Goal: Information Seeking & Learning: Learn about a topic

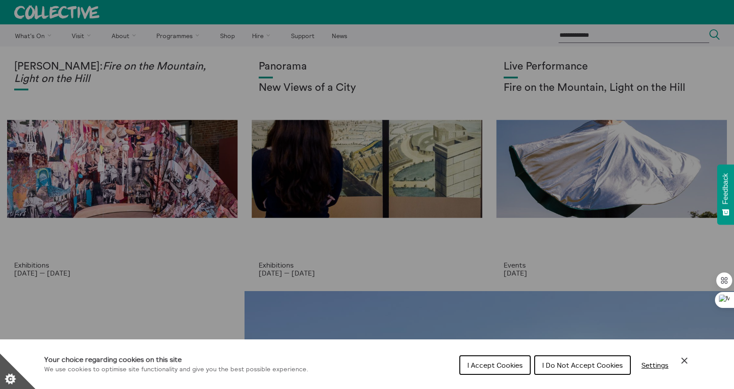
click at [498, 363] on span "I Accept Cookies" at bounding box center [495, 365] width 55 height 9
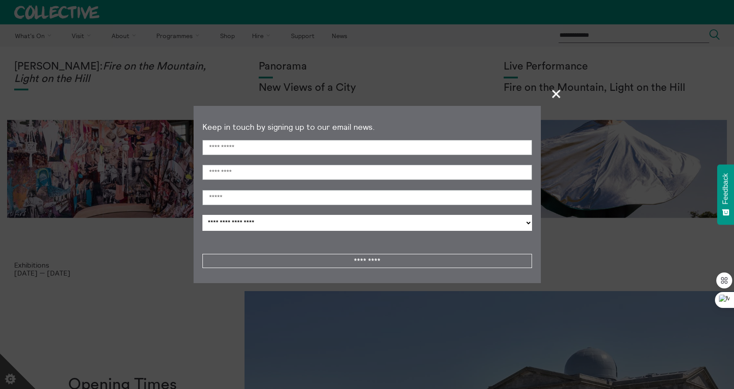
click at [558, 99] on span "+" at bounding box center [557, 94] width 26 height 26
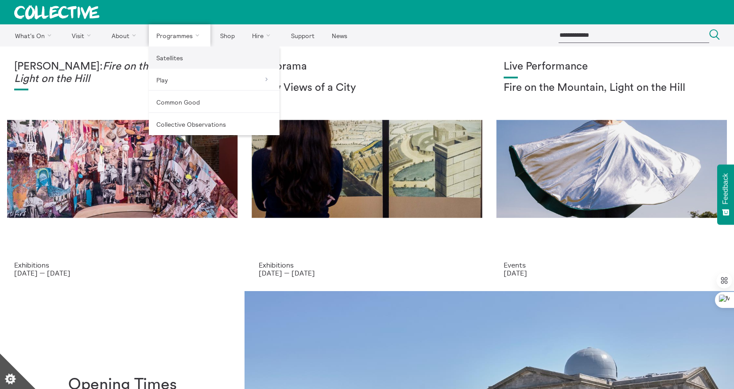
click at [178, 57] on link "Satellites" at bounding box center [214, 58] width 131 height 22
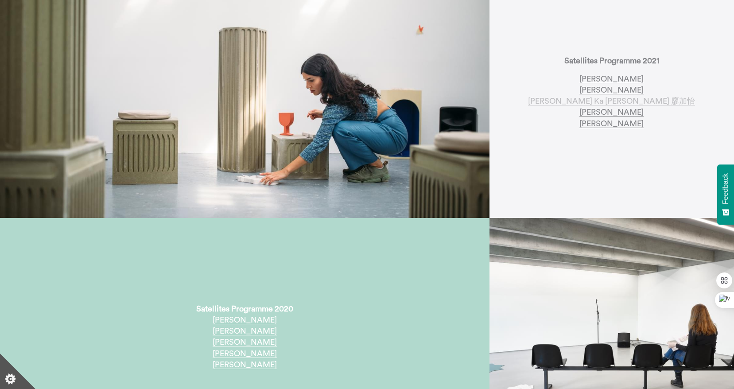
scroll to position [737, 0]
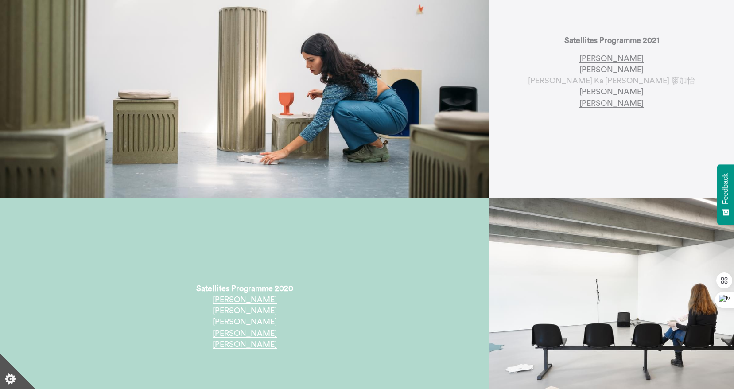
click at [639, 77] on link "[PERSON_NAME] Ka [PERSON_NAME] 廖加怡" at bounding box center [611, 81] width 167 height 8
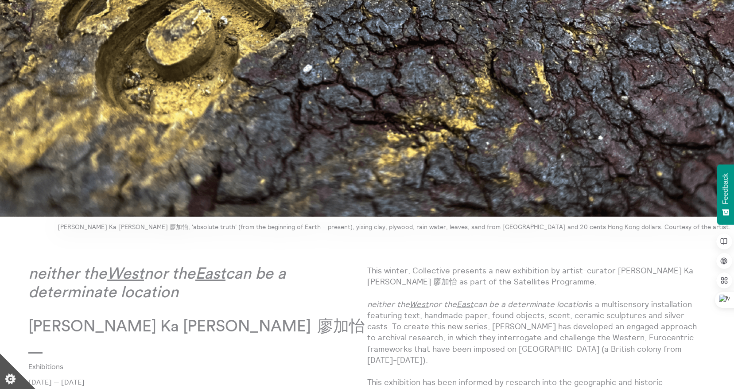
scroll to position [272, 0]
